Goal: Use online tool/utility: Utilize a website feature to perform a specific function

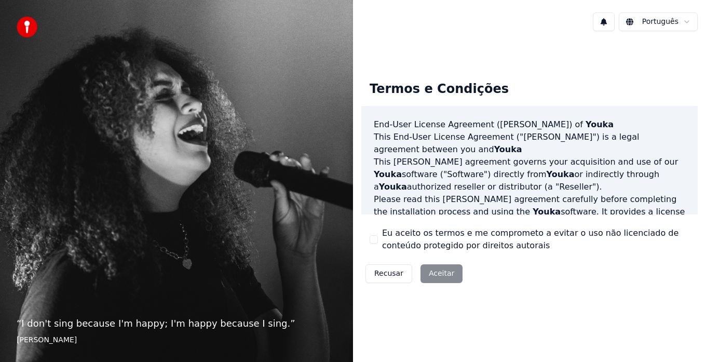
click at [371, 238] on button "Eu aceito os termos e me comprometo a evitar o uso não licenciado de conteúdo p…" at bounding box center [374, 239] width 8 height 8
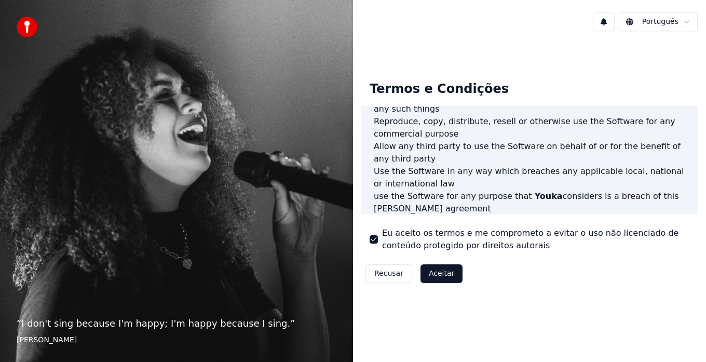
scroll to position [519, 0]
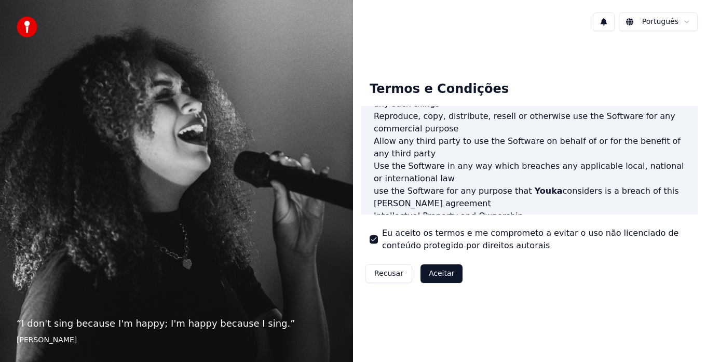
click at [444, 272] on button "Aceitar" at bounding box center [442, 273] width 42 height 19
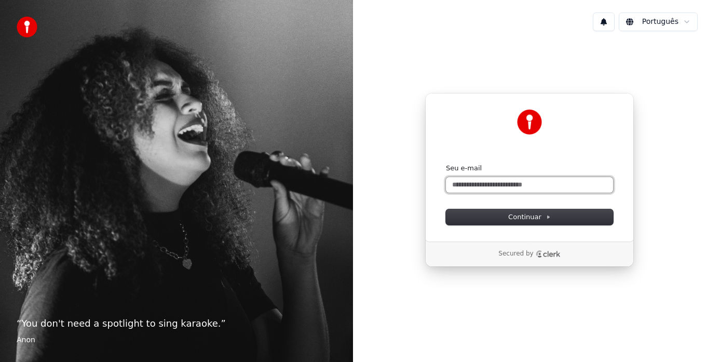
click at [489, 192] on input "Seu e-mail" at bounding box center [529, 185] width 167 height 16
type input "*"
click at [446, 164] on button "submit" at bounding box center [446, 164] width 0 height 0
type input "**********"
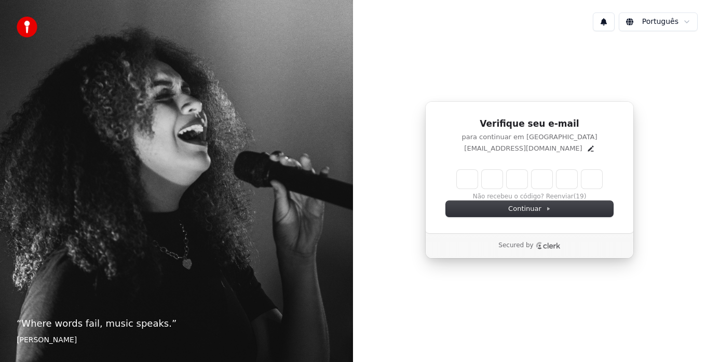
click at [469, 183] on input "Enter verification code" at bounding box center [529, 179] width 145 height 19
type input "******"
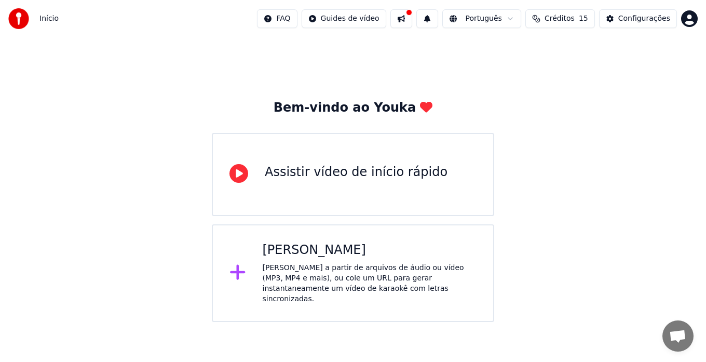
click at [300, 259] on div "Criar Karaokê Crie karaokê a partir de arquivos de áudio ou vídeo (MP3, MP4 e m…" at bounding box center [370, 273] width 214 height 62
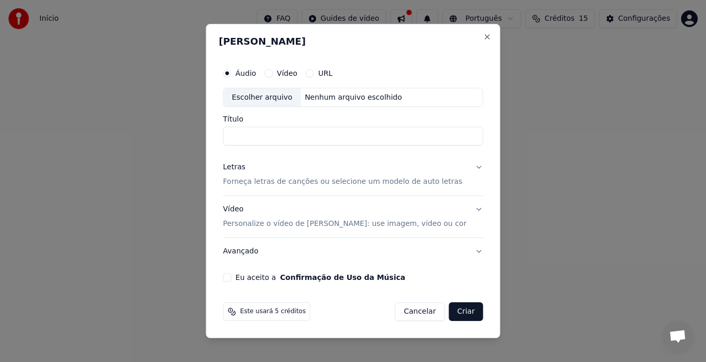
click at [464, 36] on div "[PERSON_NAME] Áudio Vídeo URL Escolher arquivo Nenhum arquivo escolhido Título …" at bounding box center [353, 181] width 294 height 315
click at [483, 35] on button "Close" at bounding box center [487, 37] width 8 height 8
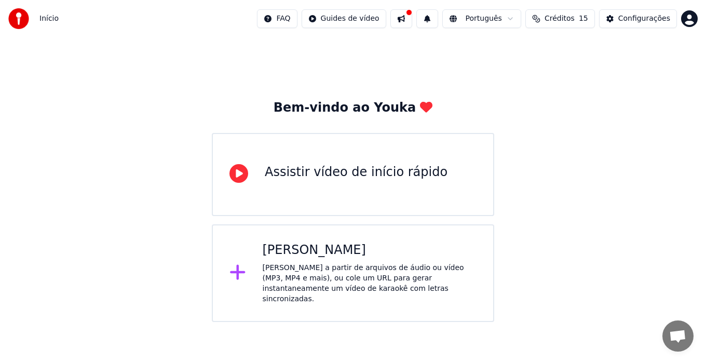
click at [305, 175] on div "Assistir vídeo de início rápido" at bounding box center [356, 172] width 183 height 17
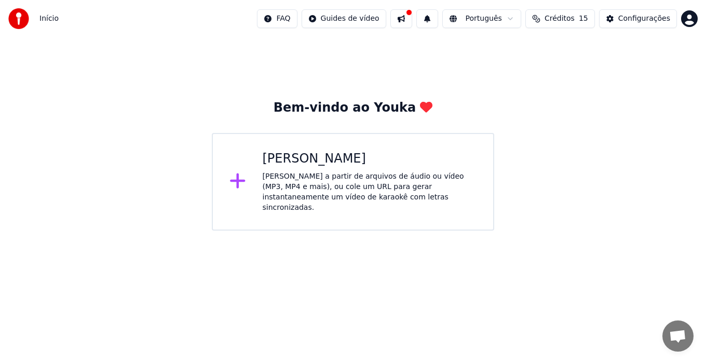
click at [343, 171] on div "[PERSON_NAME] a partir de arquivos de áudio ou vídeo (MP3, MP4 e mais), ou cole…" at bounding box center [370, 192] width 214 height 42
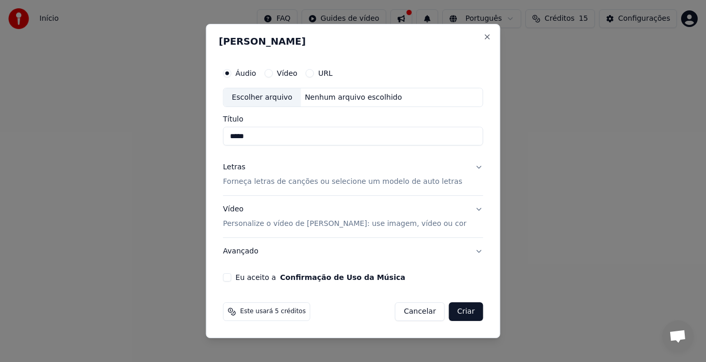
type input "*****"
click at [291, 73] on label "Vídeo" at bounding box center [287, 73] width 21 height 7
click at [273, 73] on button "Vídeo" at bounding box center [268, 73] width 8 height 8
click at [247, 278] on div "Eu aceito a Confirmação de Uso da Música" at bounding box center [353, 277] width 260 height 8
click at [232, 276] on button "Eu aceito a Confirmação de Uso da Música" at bounding box center [227, 277] width 8 height 8
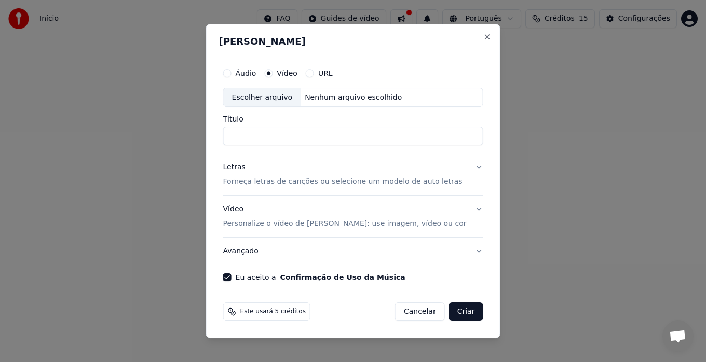
click at [457, 308] on button "Criar" at bounding box center [466, 311] width 34 height 19
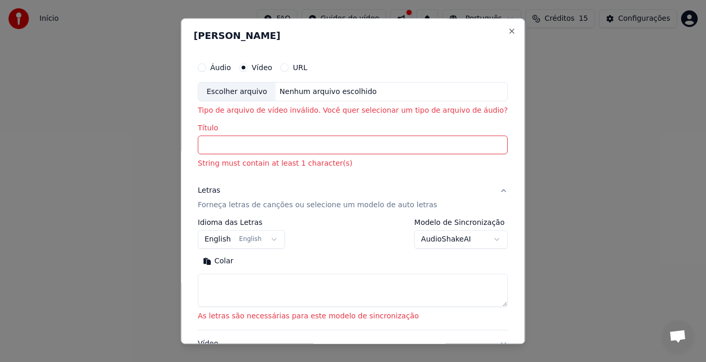
click at [257, 142] on input "Título" at bounding box center [353, 145] width 310 height 19
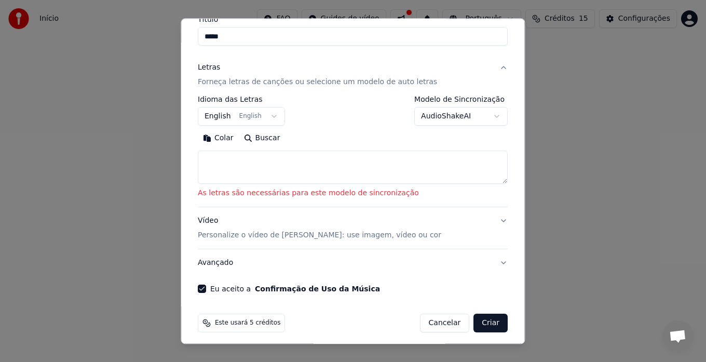
scroll to position [114, 0]
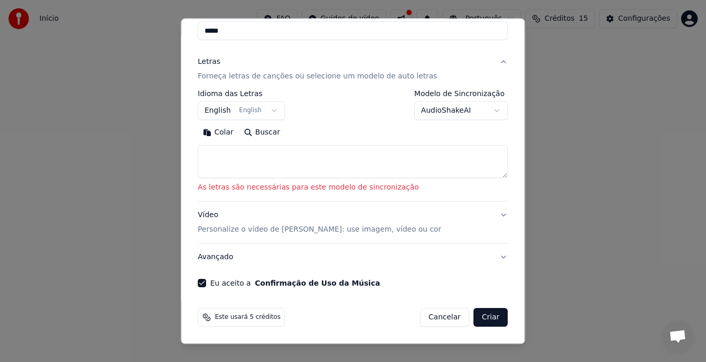
type input "*****"
click at [478, 316] on button "Criar" at bounding box center [491, 317] width 34 height 19
click at [474, 316] on button "Criar" at bounding box center [491, 317] width 34 height 19
click at [248, 158] on textarea at bounding box center [353, 161] width 310 height 33
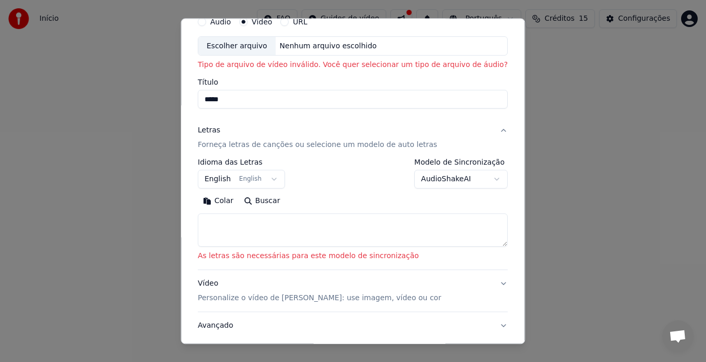
scroll to position [0, 0]
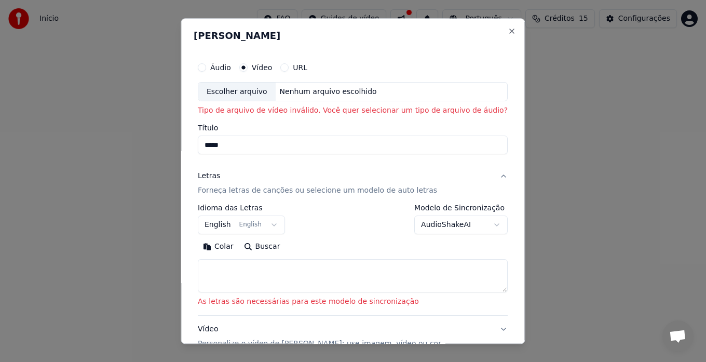
click at [289, 69] on button "URL" at bounding box center [285, 67] width 8 height 8
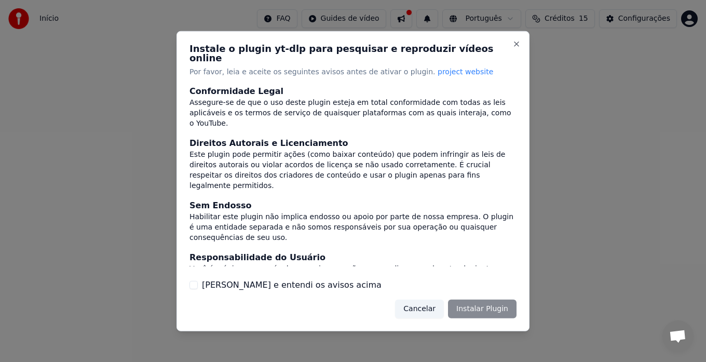
click at [432, 309] on button "Cancelar" at bounding box center [419, 309] width 49 height 19
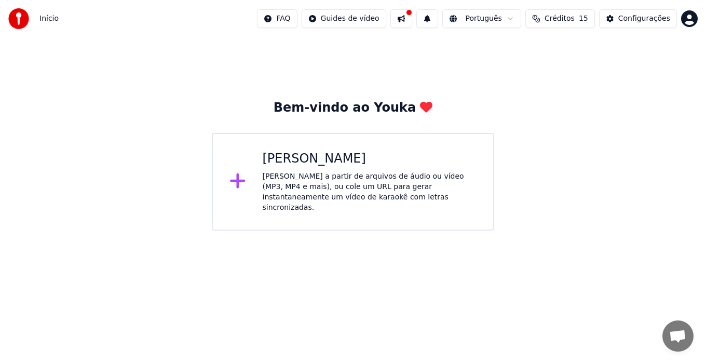
click at [254, 177] on div "Criar Karaokê Crie karaokê a partir de arquivos de áudio ou vídeo (MP3, MP4 e m…" at bounding box center [353, 182] width 282 height 98
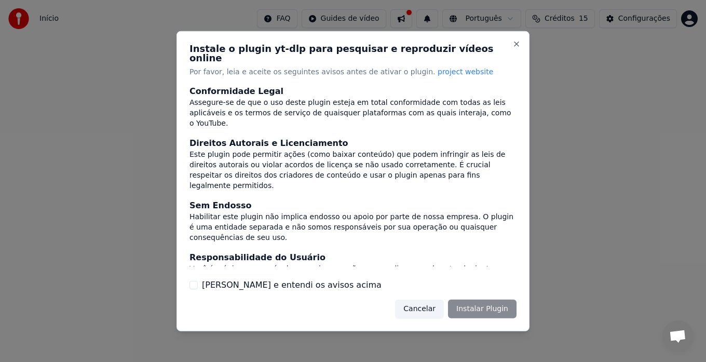
drag, startPoint x: 199, startPoint y: 278, endPoint x: 186, endPoint y: 280, distance: 13.2
click at [197, 279] on div "Li e entendi os avisos acima" at bounding box center [353, 285] width 327 height 12
click at [195, 279] on div "Li e entendi os avisos acima" at bounding box center [353, 285] width 327 height 12
click at [194, 281] on button "Li e entendi os avisos acima" at bounding box center [194, 285] width 8 height 8
click at [484, 302] on button "Instalar Plugin" at bounding box center [482, 309] width 69 height 19
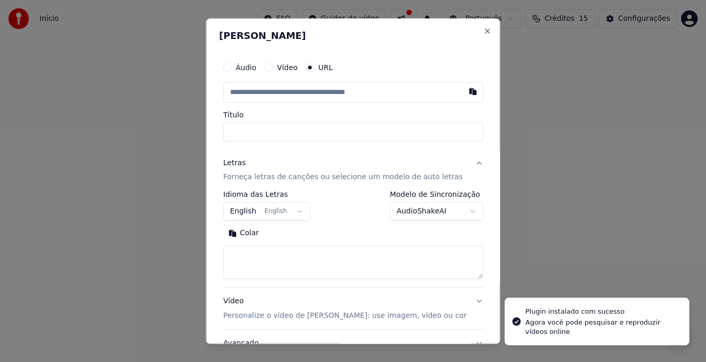
click at [287, 92] on input "text" at bounding box center [353, 92] width 260 height 21
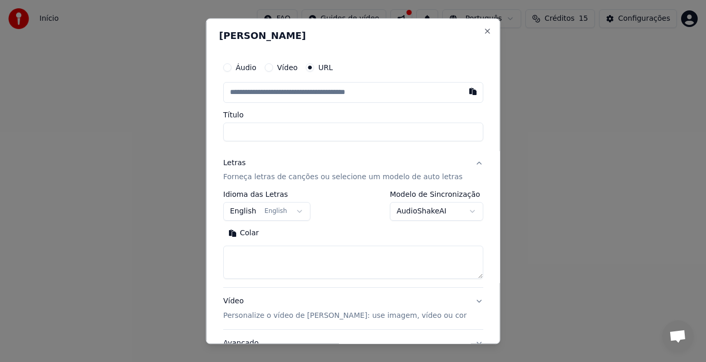
click at [473, 31] on div "**********" at bounding box center [353, 181] width 294 height 326
click at [483, 30] on button "Close" at bounding box center [487, 31] width 8 height 8
select select
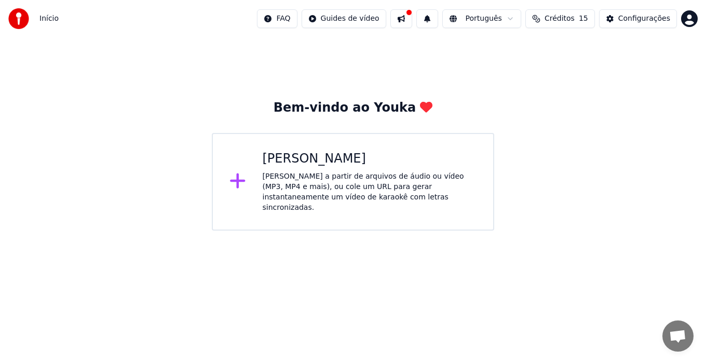
click at [690, 20] on html "Início FAQ Guides de vídeo Português Créditos 15 Configurações Bem-vindo ao You…" at bounding box center [353, 115] width 706 height 231
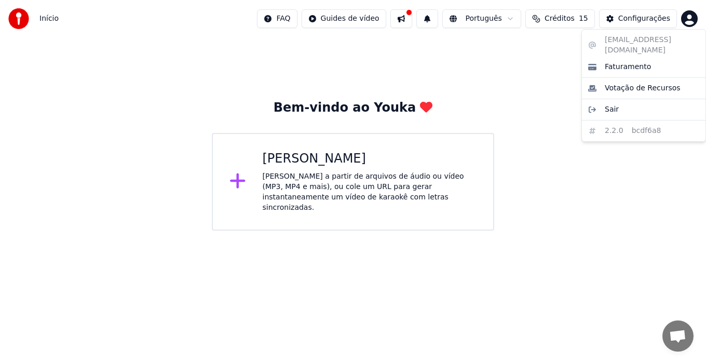
click at [239, 174] on html "Início FAQ Guides de vídeo Português Créditos 15 Configurações Bem-vindo ao You…" at bounding box center [353, 115] width 706 height 231
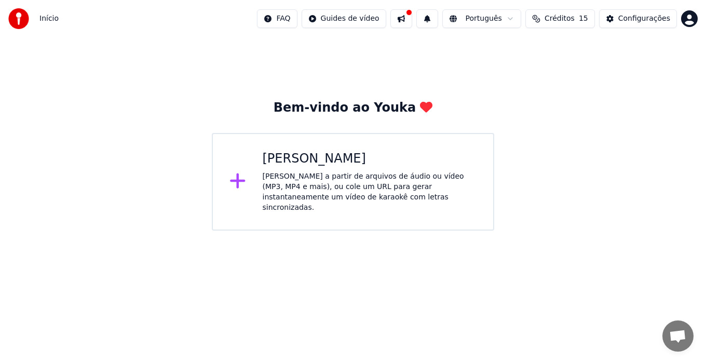
click at [233, 172] on icon at bounding box center [237, 180] width 17 height 19
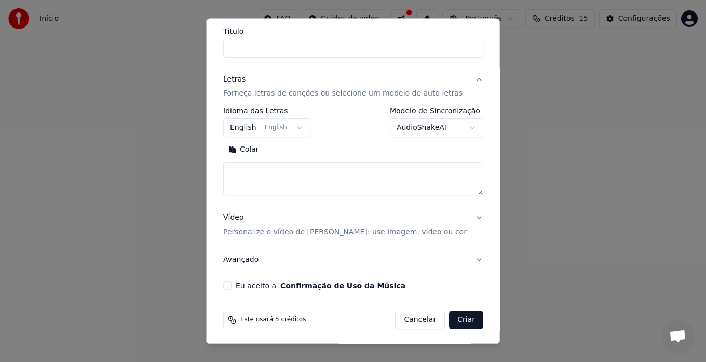
scroll to position [86, 0]
